Goal: Information Seeking & Learning: Learn about a topic

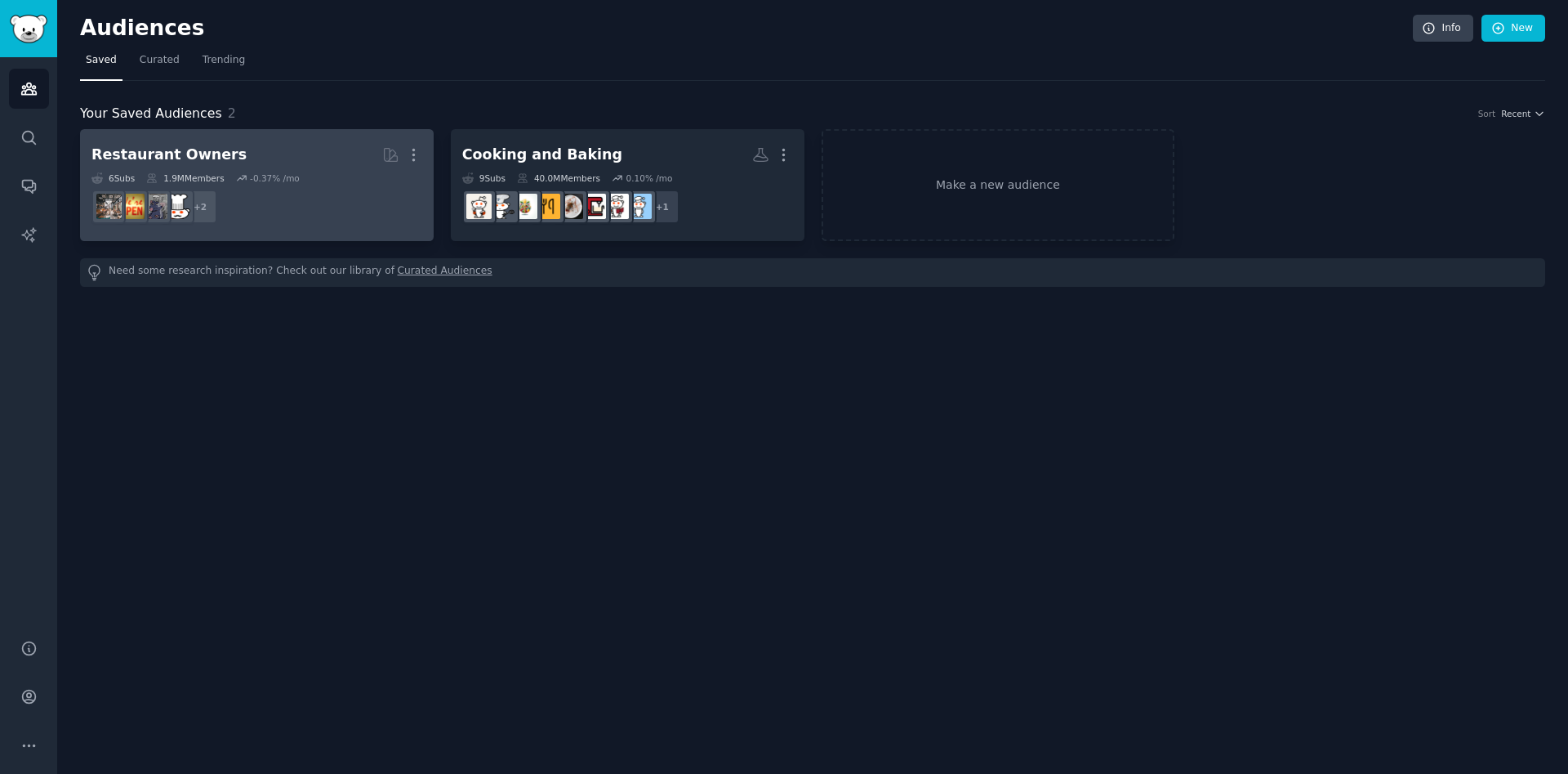
click at [363, 198] on dd "+ 2" at bounding box center [256, 206] width 331 height 46
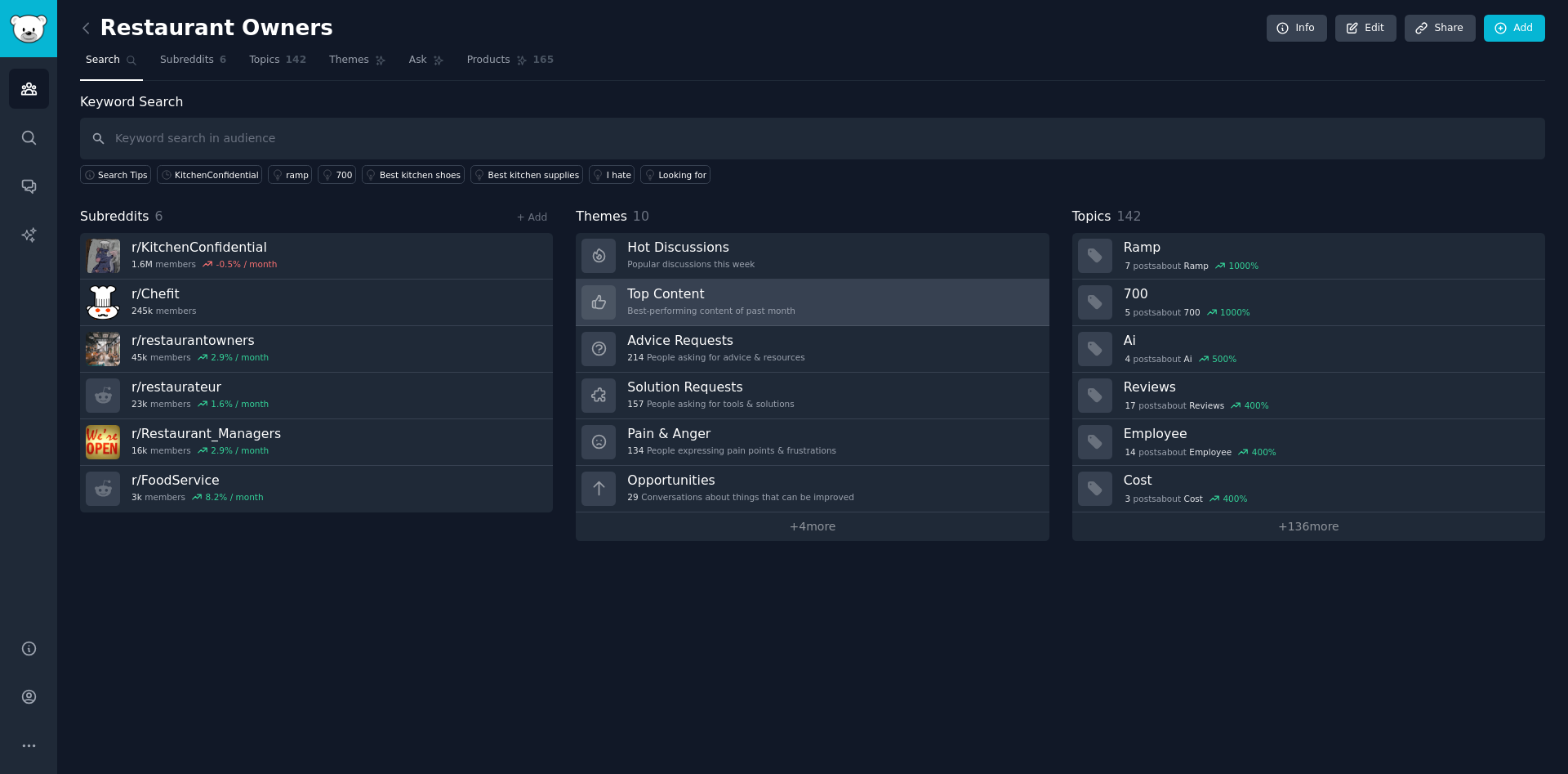
click at [730, 290] on h3 "Top Content" at bounding box center [712, 293] width 169 height 17
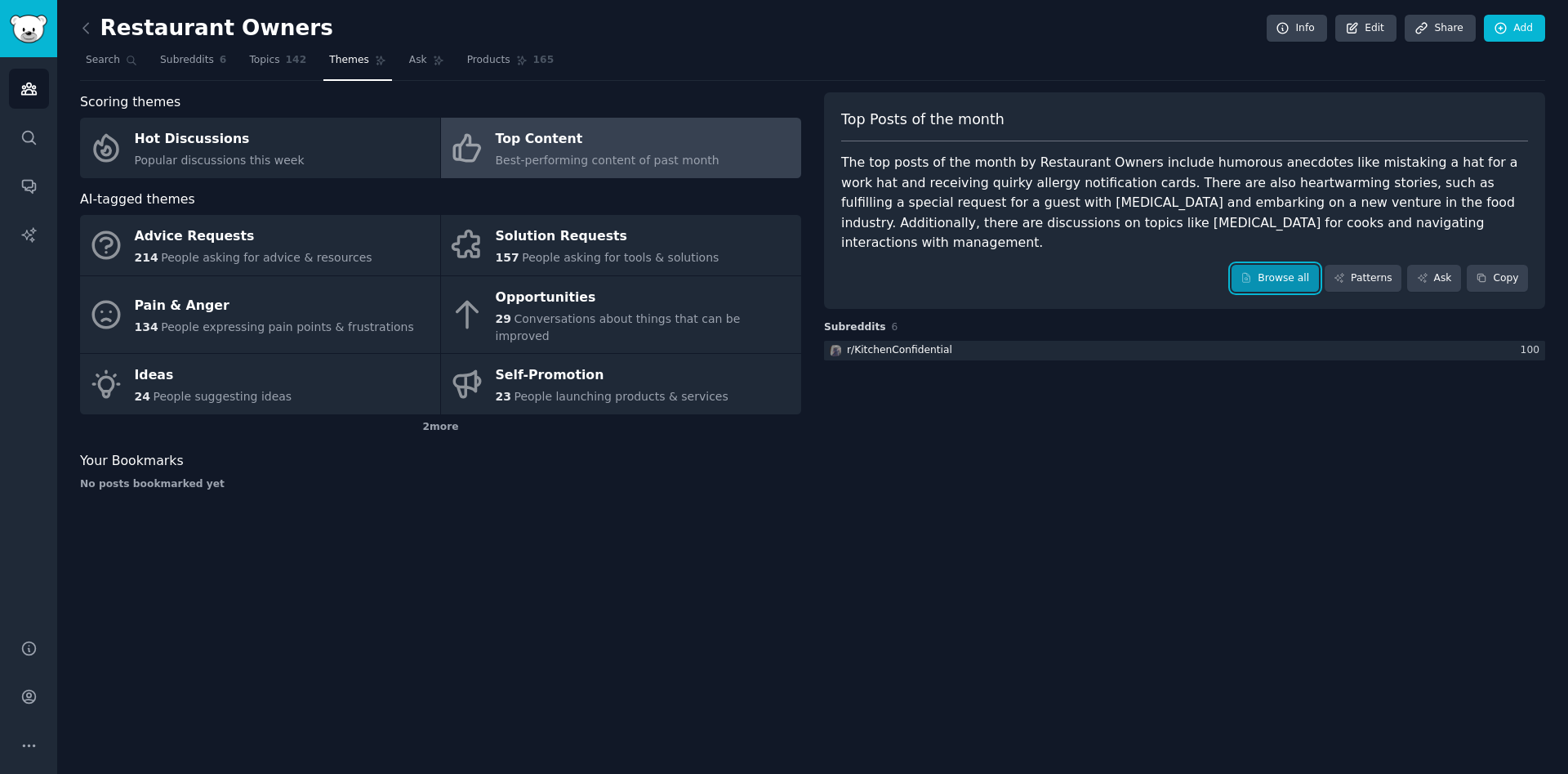
click at [1297, 265] on link "Browse all" at bounding box center [1275, 278] width 87 height 28
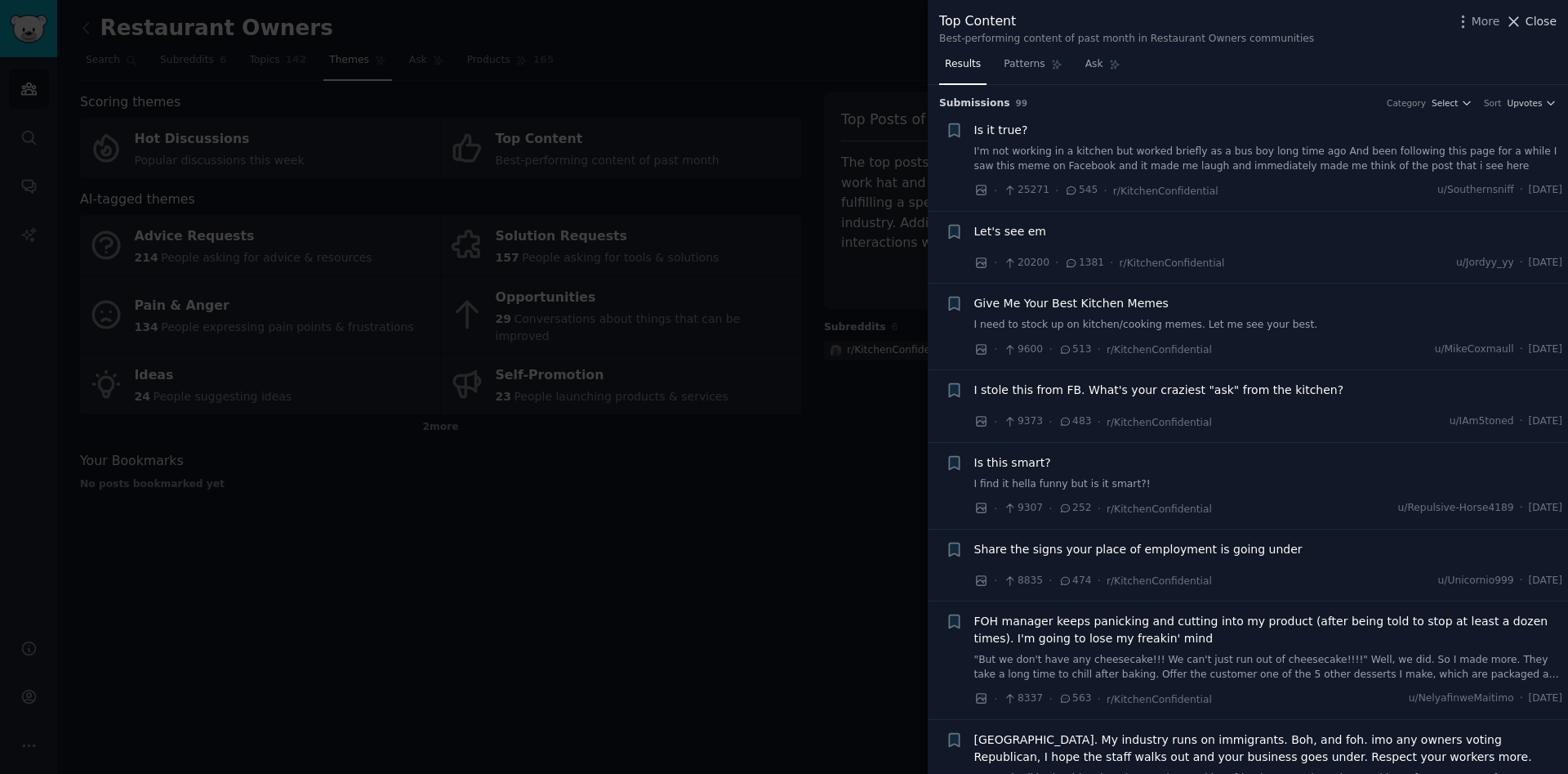
click at [1522, 17] on icon at bounding box center [1513, 22] width 17 height 17
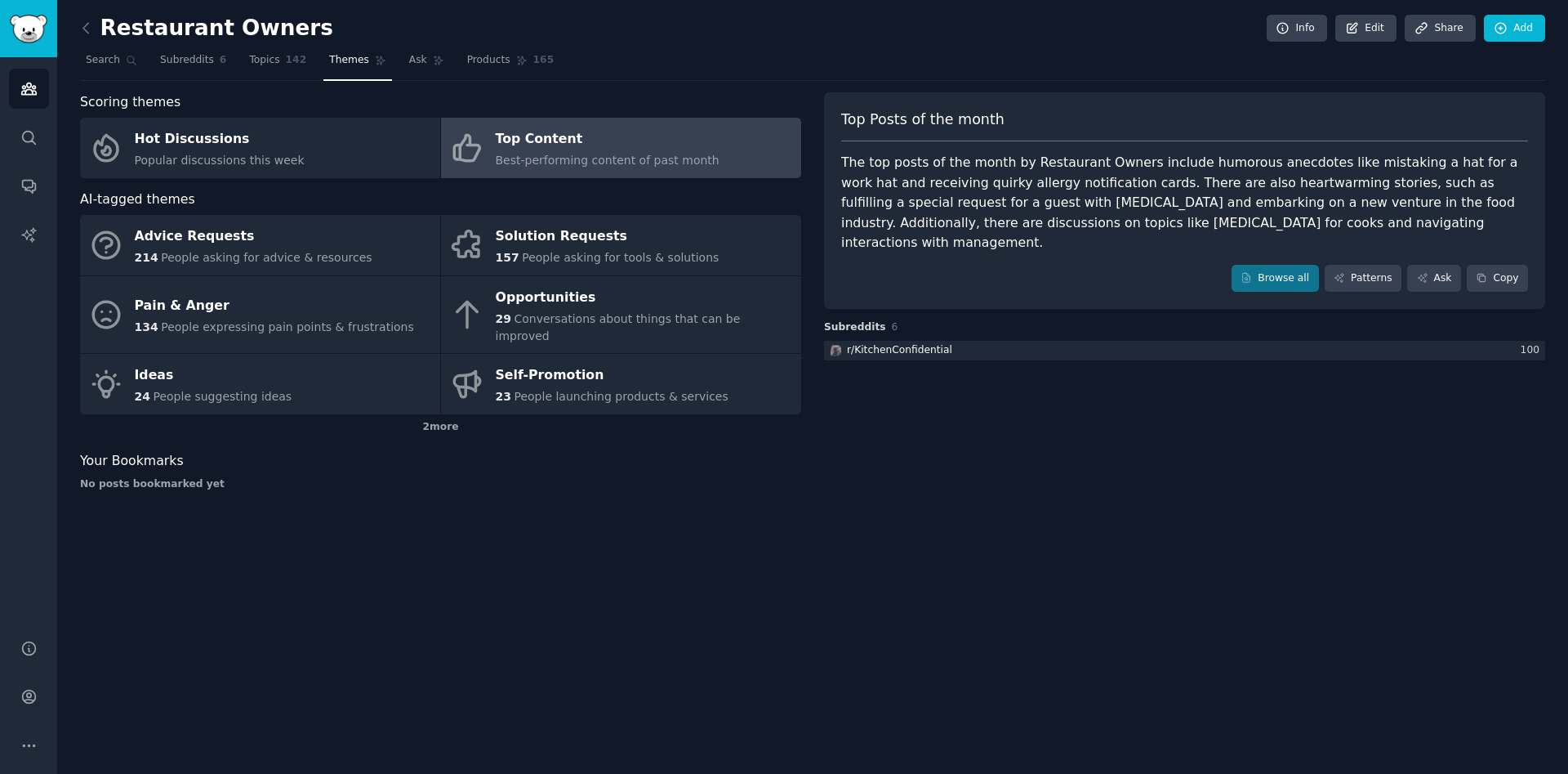
click at [95, 25] on link at bounding box center [90, 28] width 21 height 26
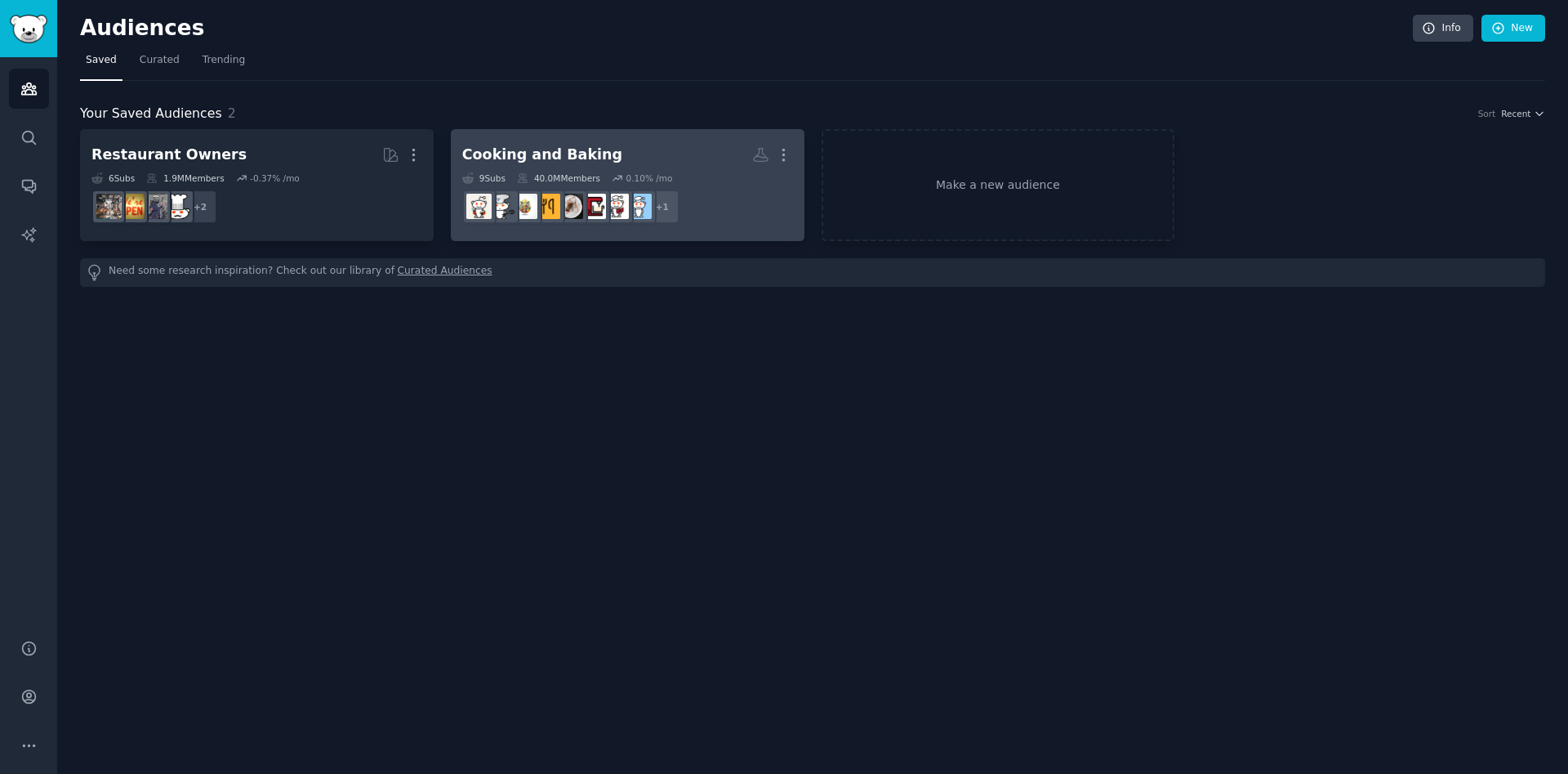
click at [507, 181] on div "9 Sub s 40.0M Members 0.10 % /mo" at bounding box center [628, 178] width 331 height 12
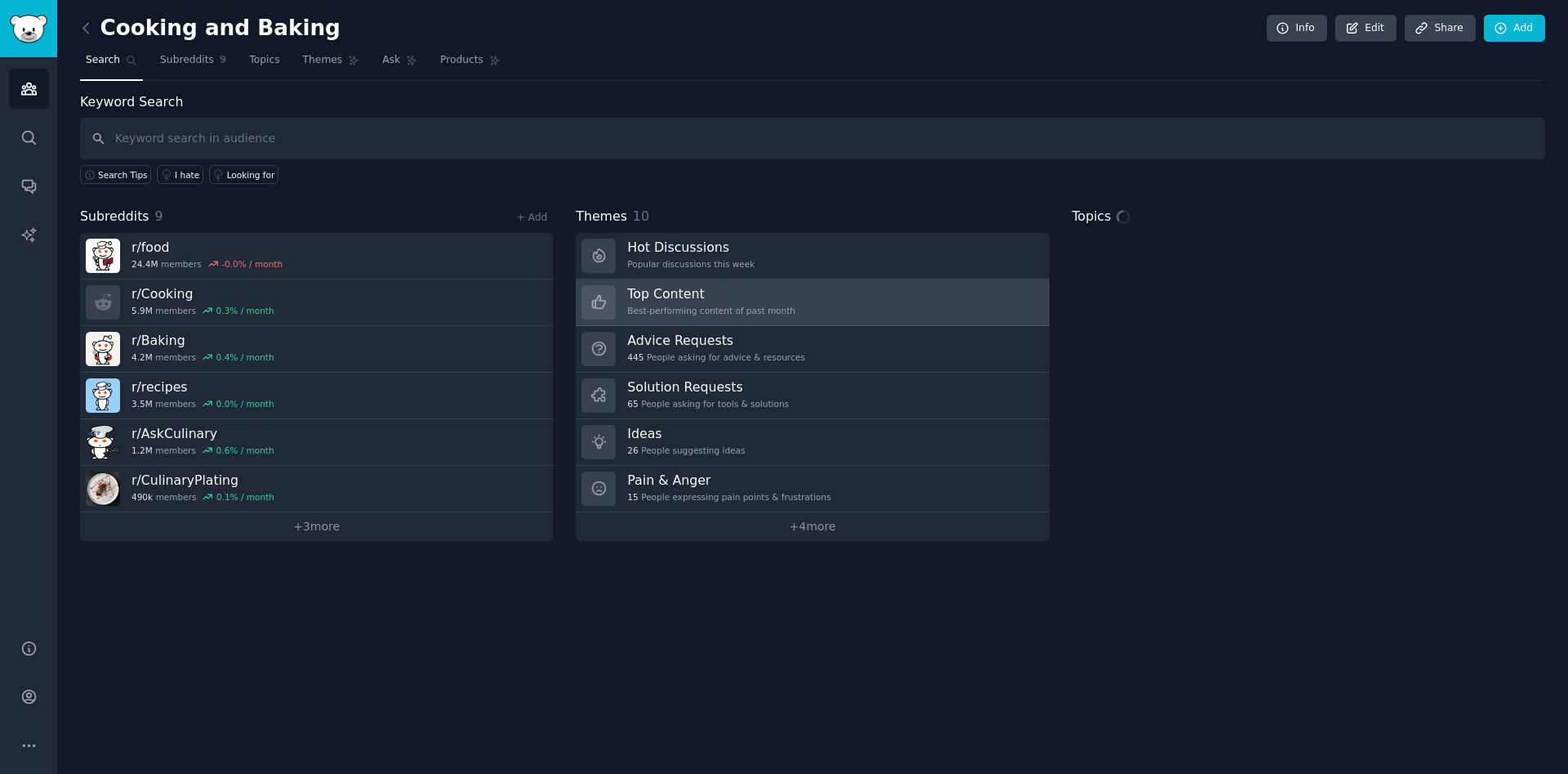
click at [726, 284] on link "Top Content Best-performing content of past month" at bounding box center [811, 303] width 472 height 47
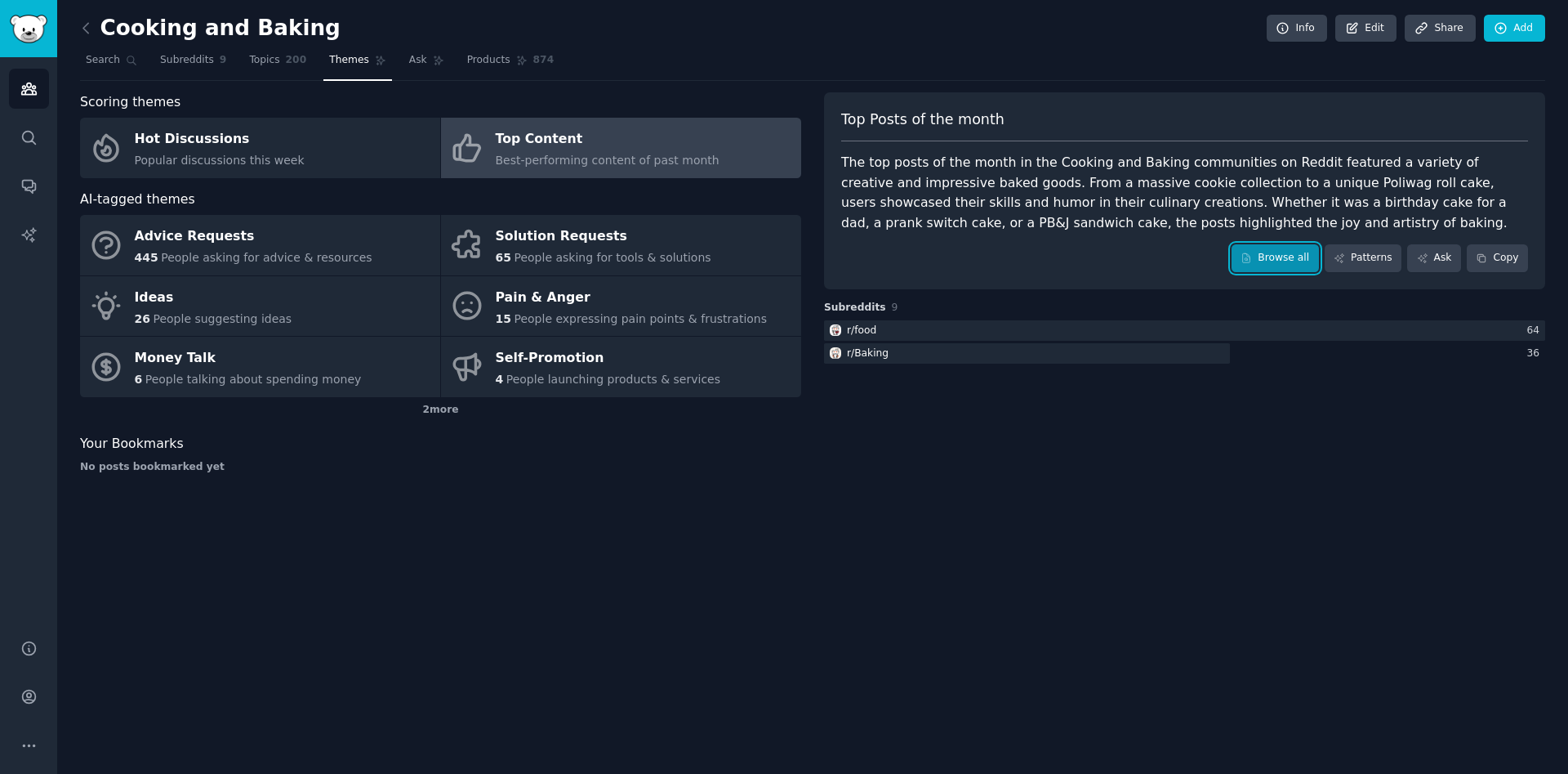
click at [1307, 256] on link "Browse all" at bounding box center [1275, 257] width 87 height 28
